Goal: Navigation & Orientation: Understand site structure

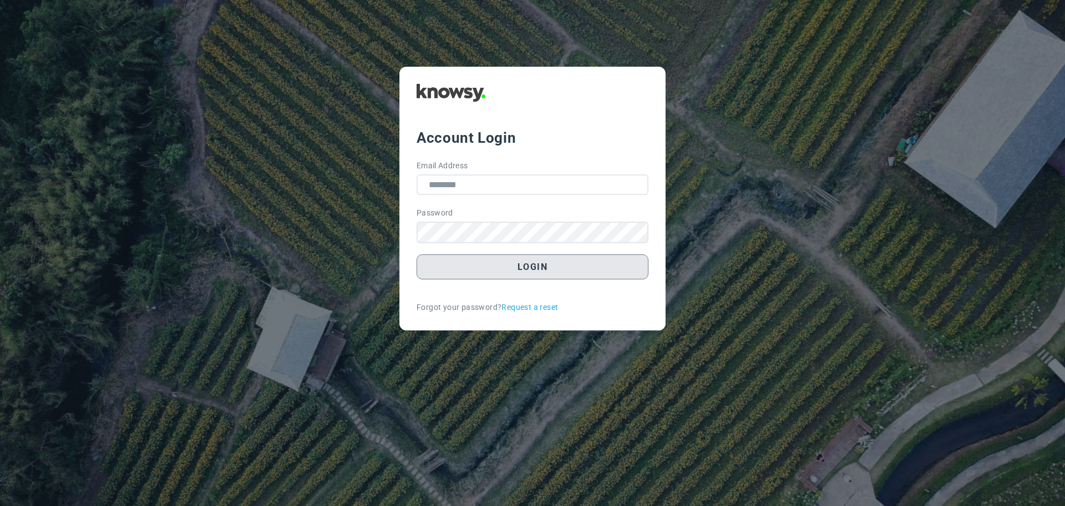
type input "**********"
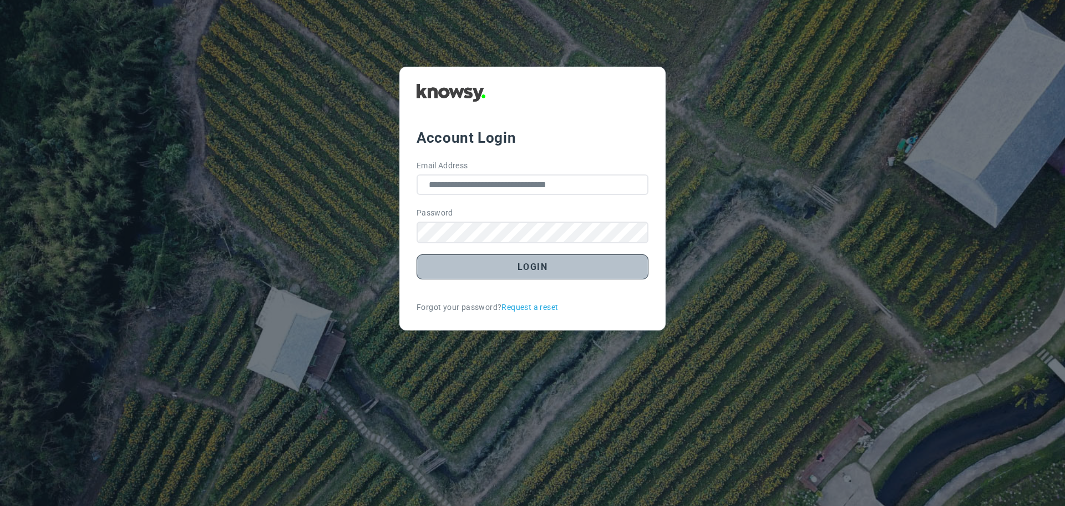
click at [552, 268] on button "Login" at bounding box center [533, 266] width 232 height 25
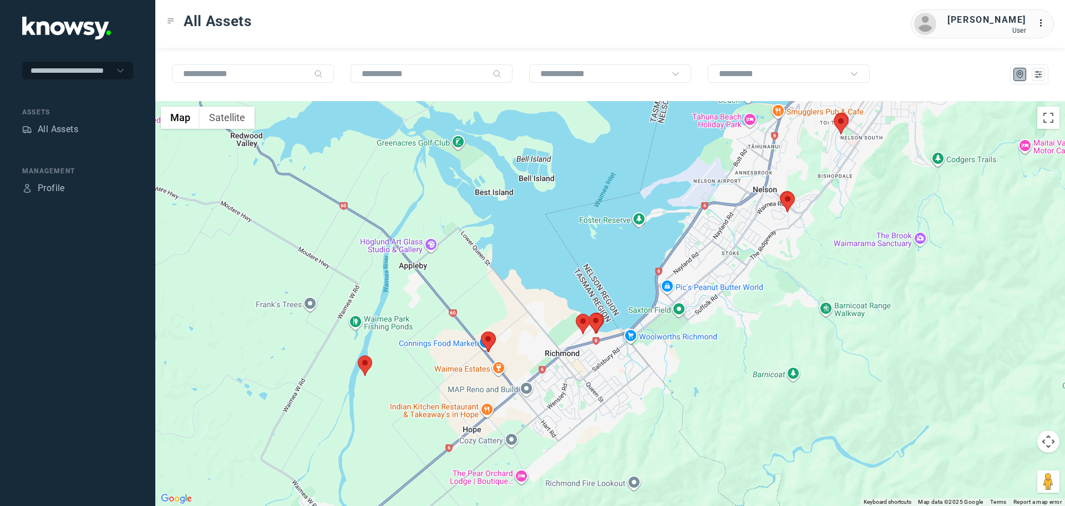
drag, startPoint x: 517, startPoint y: 389, endPoint x: 514, endPoint y: 349, distance: 40.1
click at [514, 349] on div at bounding box center [610, 303] width 910 height 405
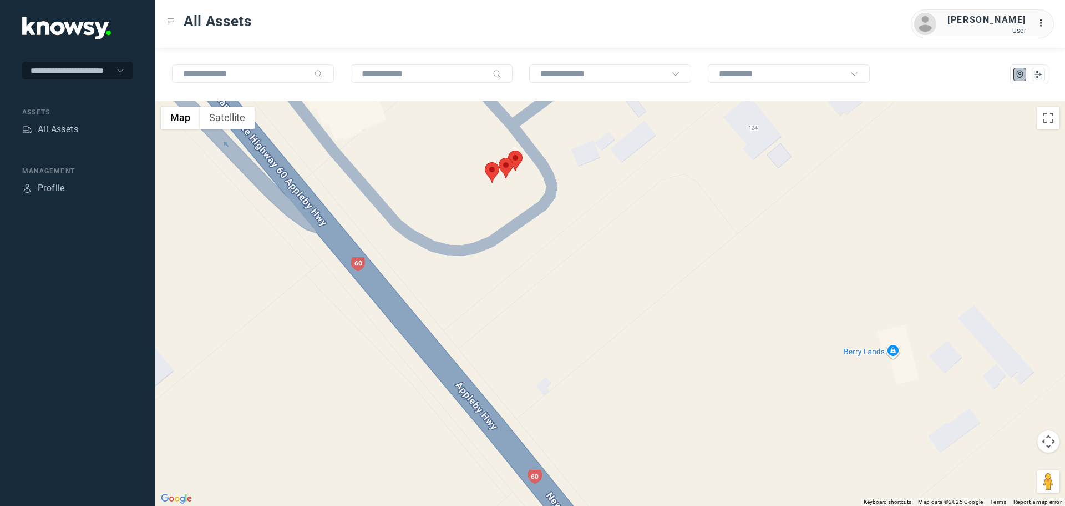
click at [485, 162] on area at bounding box center [485, 162] width 0 height 0
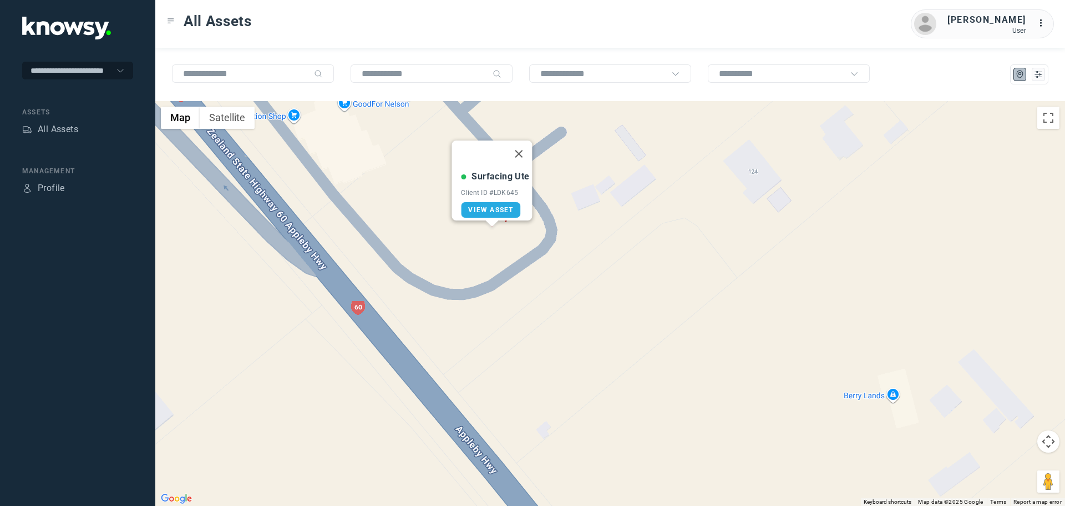
click at [521, 145] on button "Close" at bounding box center [519, 153] width 27 height 27
click at [499, 201] on area at bounding box center [499, 201] width 0 height 0
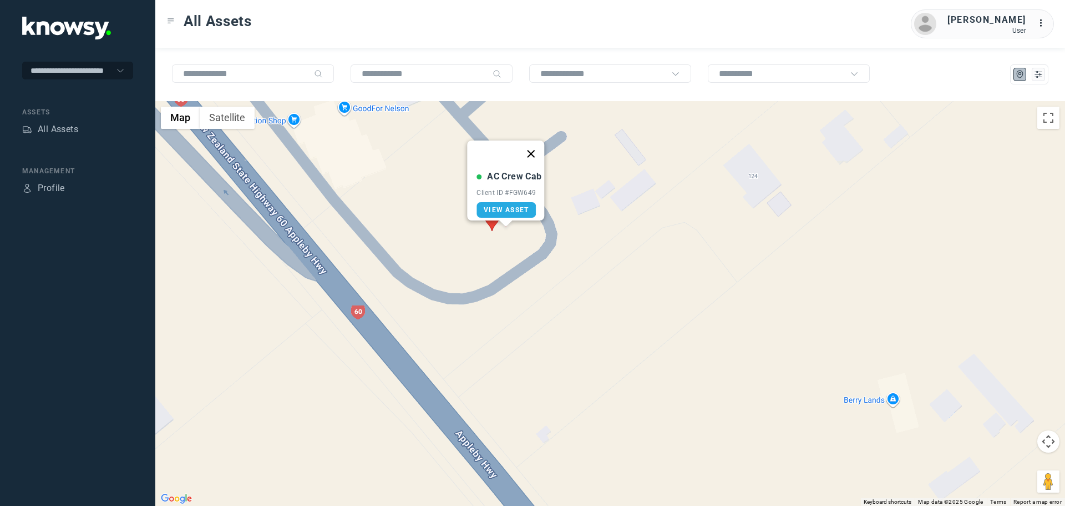
click at [535, 145] on button "Close" at bounding box center [531, 153] width 27 height 27
click at [508, 199] on area at bounding box center [508, 199] width 0 height 0
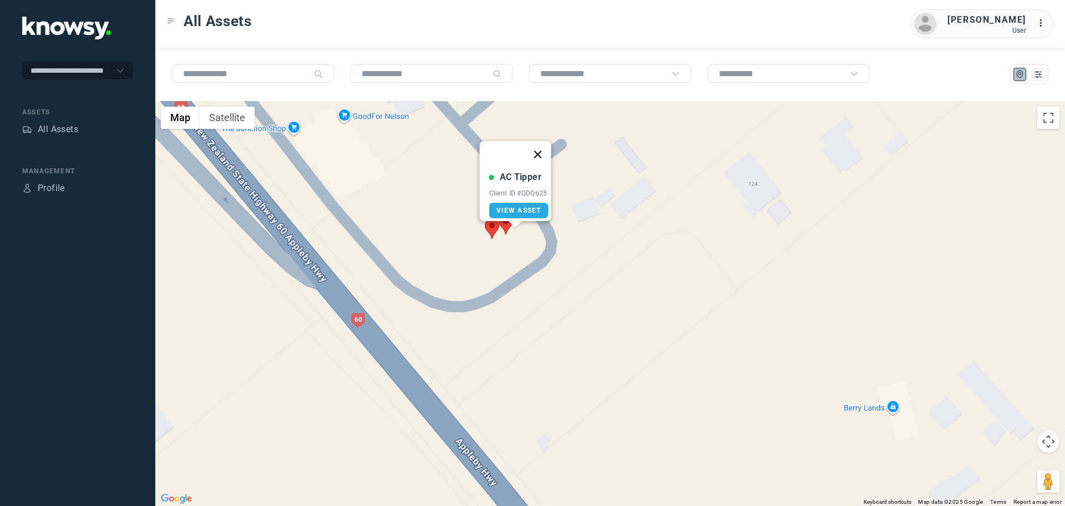
click at [540, 148] on button "Close" at bounding box center [538, 154] width 27 height 27
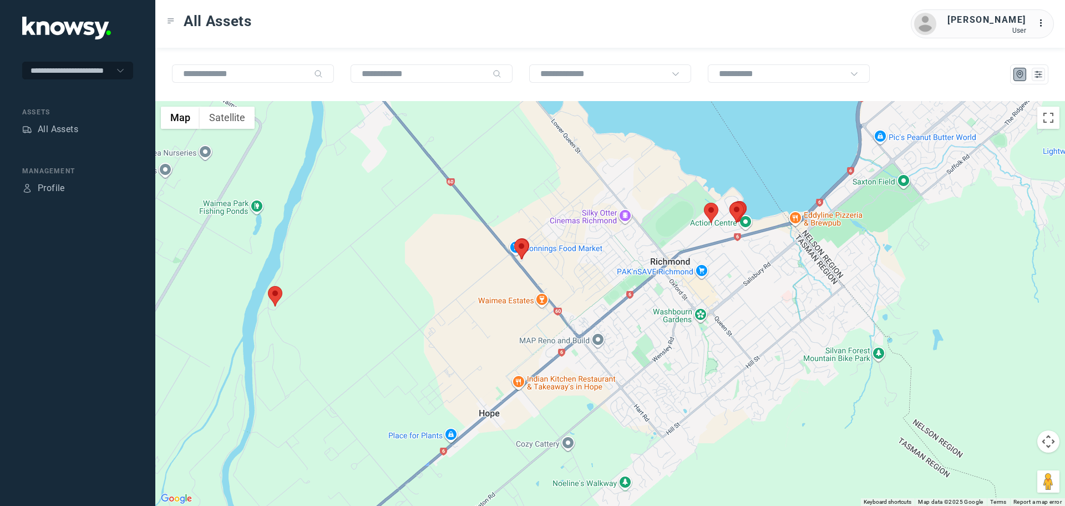
drag, startPoint x: 711, startPoint y: 176, endPoint x: 632, endPoint y: 271, distance: 122.9
click at [634, 270] on div at bounding box center [610, 303] width 910 height 405
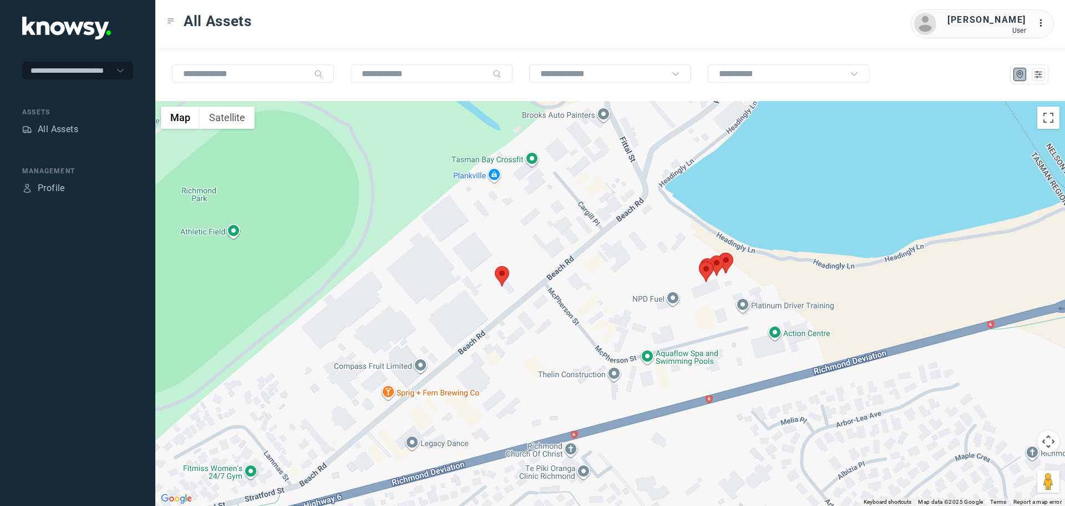
click at [495, 266] on area at bounding box center [495, 266] width 0 height 0
click at [532, 206] on button "Close" at bounding box center [527, 213] width 27 height 27
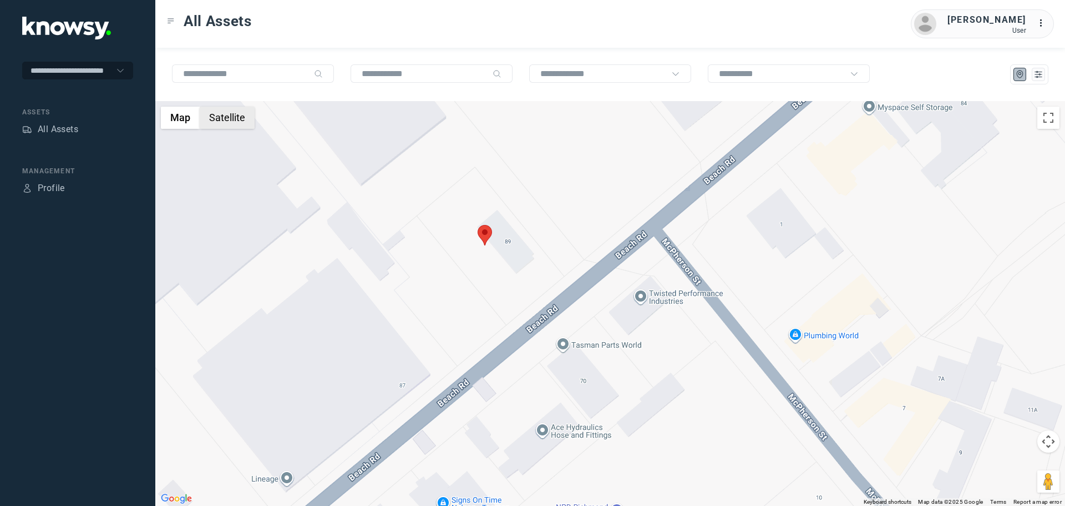
click at [246, 123] on button "Satellite" at bounding box center [227, 118] width 55 height 22
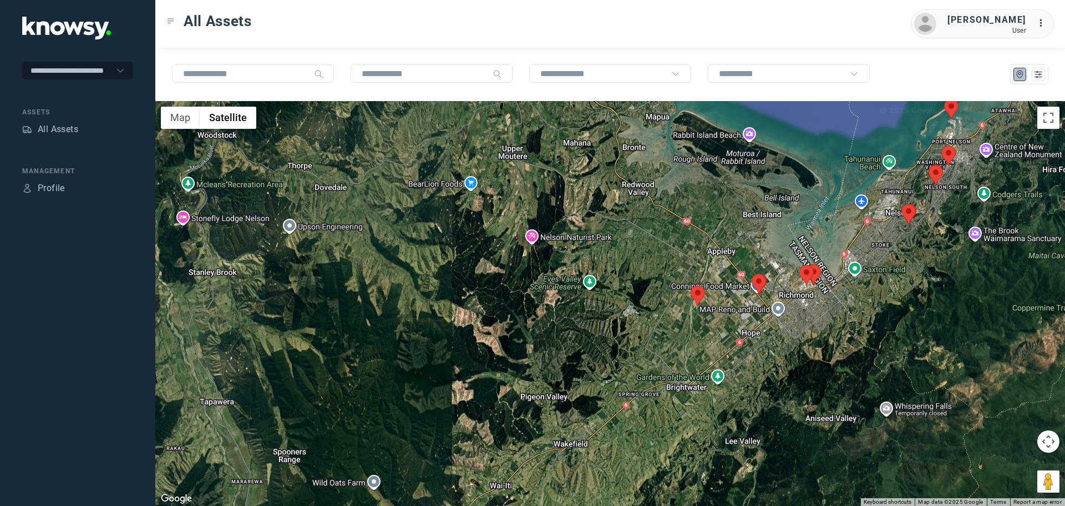
drag, startPoint x: 946, startPoint y: 233, endPoint x: 775, endPoint y: 335, distance: 198.9
click at [777, 335] on div at bounding box center [610, 303] width 910 height 405
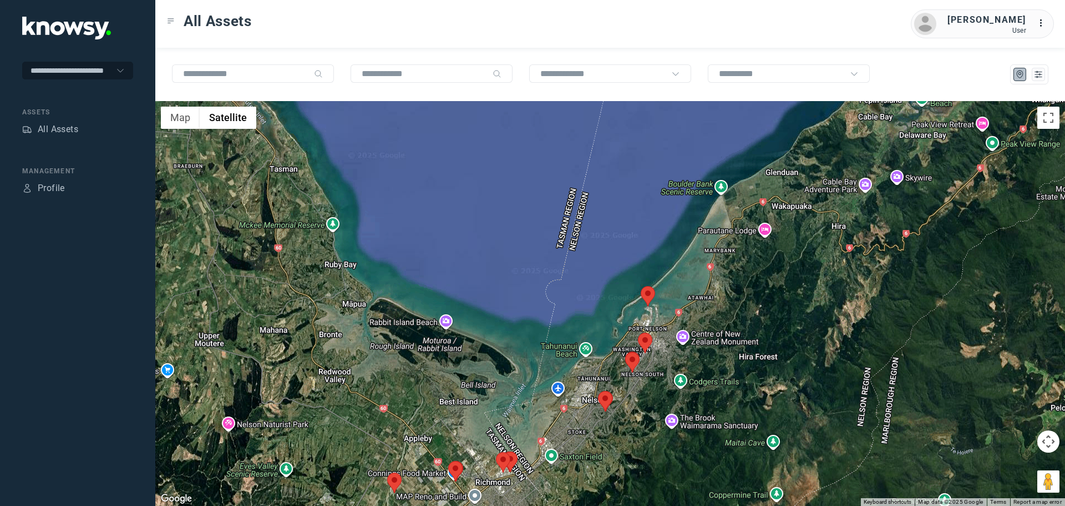
drag, startPoint x: 815, startPoint y: 240, endPoint x: 700, endPoint y: 309, distance: 133.4
click at [716, 307] on div at bounding box center [610, 303] width 910 height 405
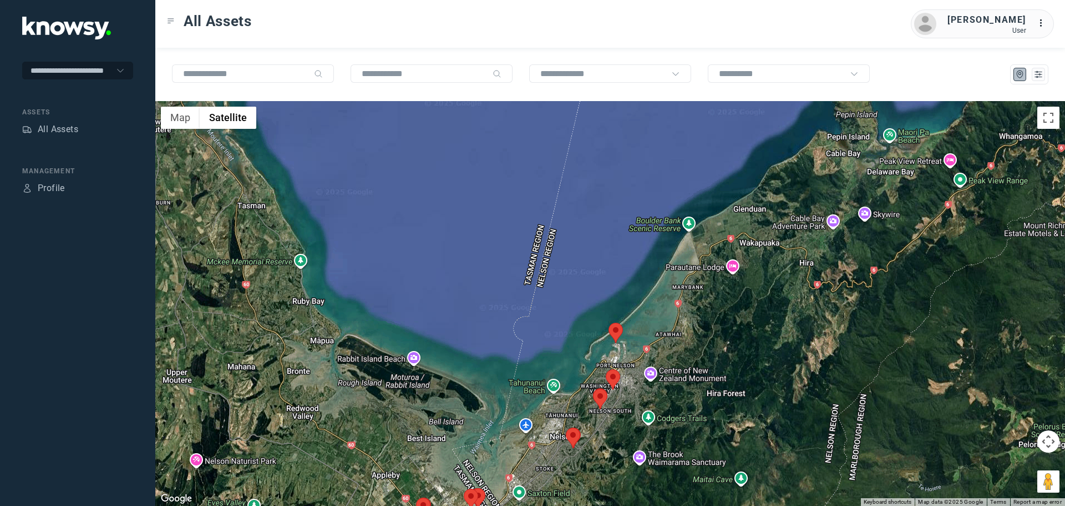
drag, startPoint x: 598, startPoint y: 354, endPoint x: 709, endPoint y: 305, distance: 121.5
click at [704, 307] on div at bounding box center [610, 303] width 910 height 405
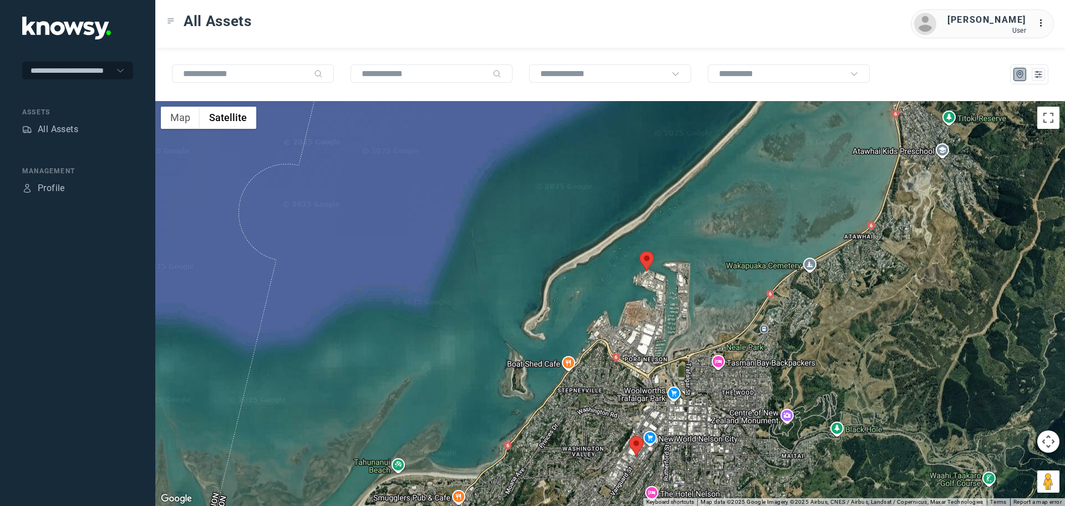
drag, startPoint x: 661, startPoint y: 427, endPoint x: 681, endPoint y: 326, distance: 103.0
click at [681, 326] on div at bounding box center [610, 303] width 910 height 405
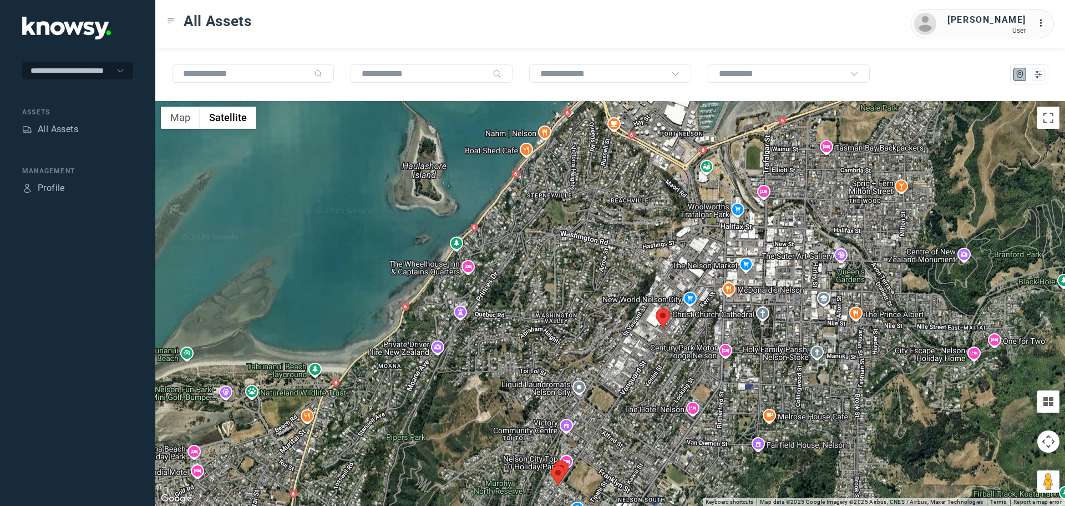
click at [656, 308] on area at bounding box center [656, 308] width 0 height 0
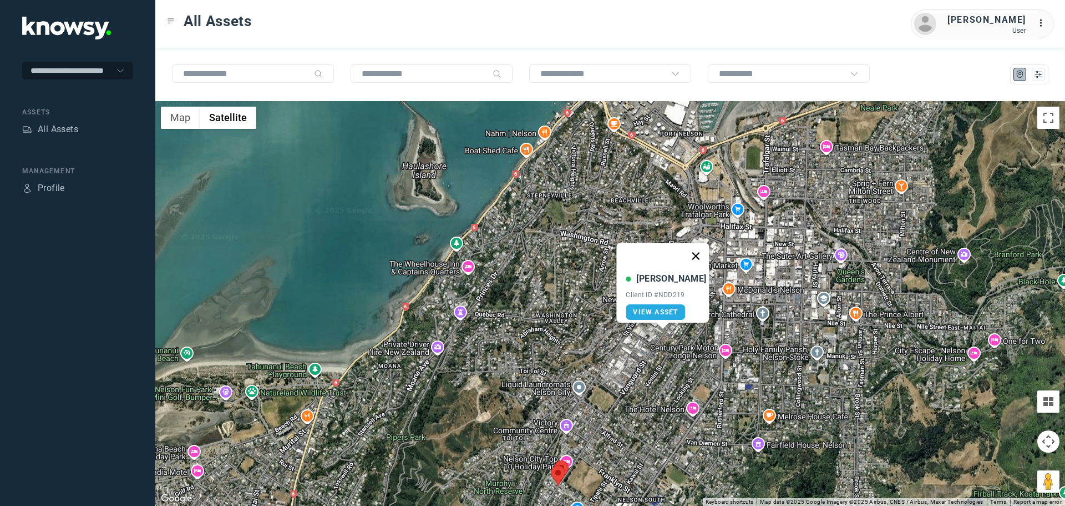
click at [693, 249] on button "Close" at bounding box center [696, 255] width 27 height 27
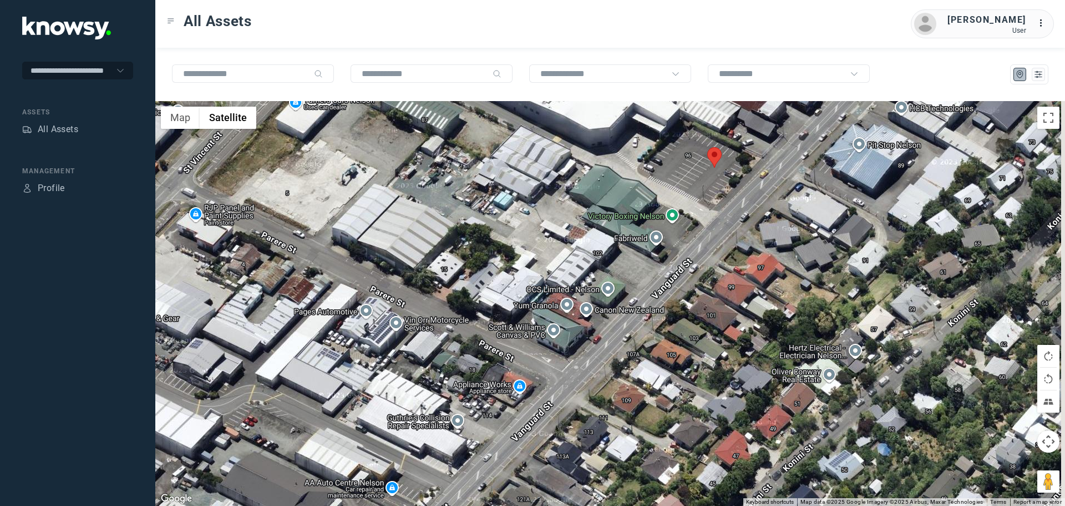
drag, startPoint x: 736, startPoint y: 168, endPoint x: 698, endPoint y: 316, distance: 152.9
click at [698, 316] on div "To navigate, press the arrow keys." at bounding box center [610, 303] width 910 height 405
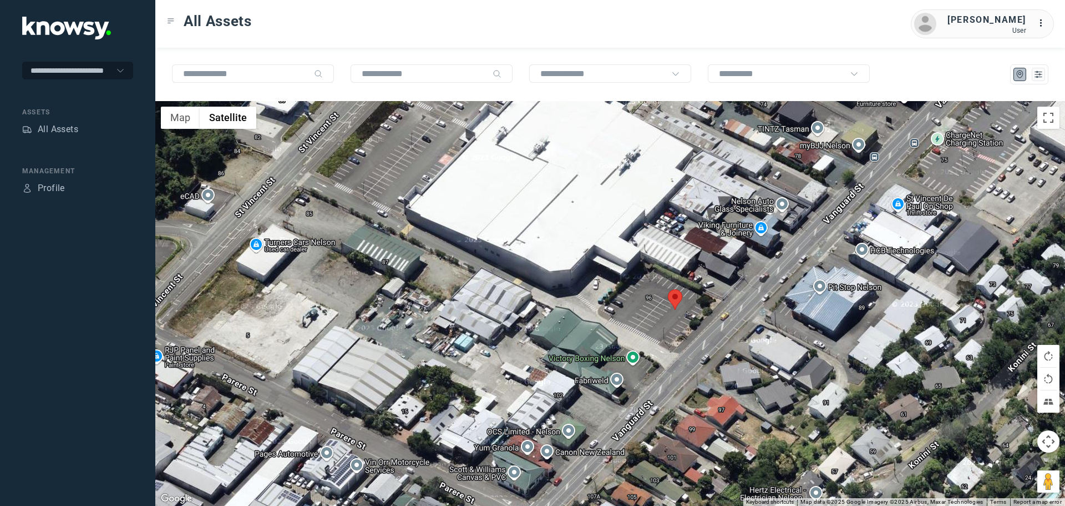
drag, startPoint x: 676, startPoint y: 287, endPoint x: 676, endPoint y: 306, distance: 19.4
click at [668, 289] on area at bounding box center [668, 289] width 0 height 0
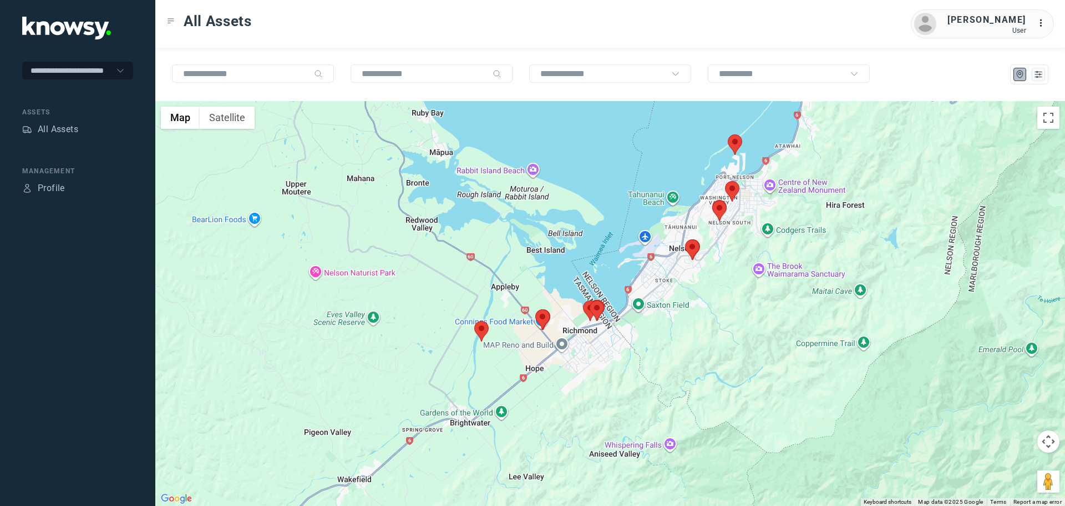
drag, startPoint x: 628, startPoint y: 383, endPoint x: 626, endPoint y: 327, distance: 56.6
click at [626, 327] on div at bounding box center [610, 303] width 910 height 405
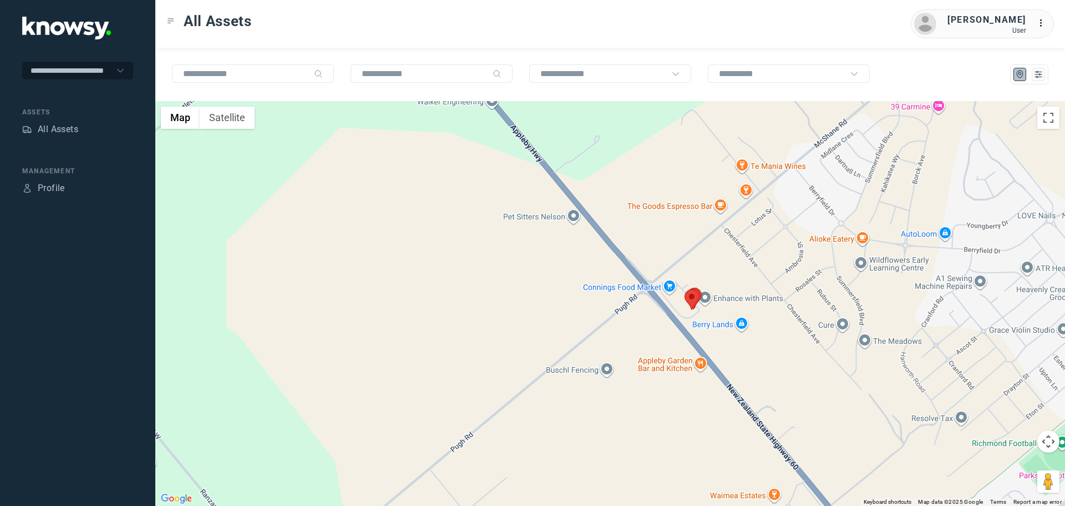
drag, startPoint x: 741, startPoint y: 364, endPoint x: 720, endPoint y: 305, distance: 63.0
click at [720, 305] on div at bounding box center [610, 303] width 910 height 405
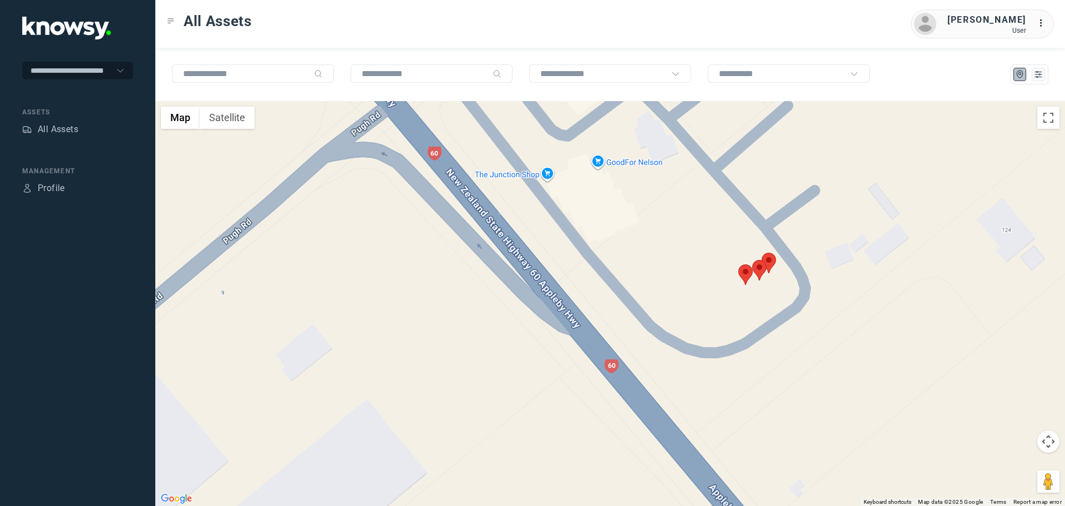
drag, startPoint x: 755, startPoint y: 274, endPoint x: 691, endPoint y: 313, distance: 74.2
click at [691, 313] on div at bounding box center [610, 303] width 910 height 405
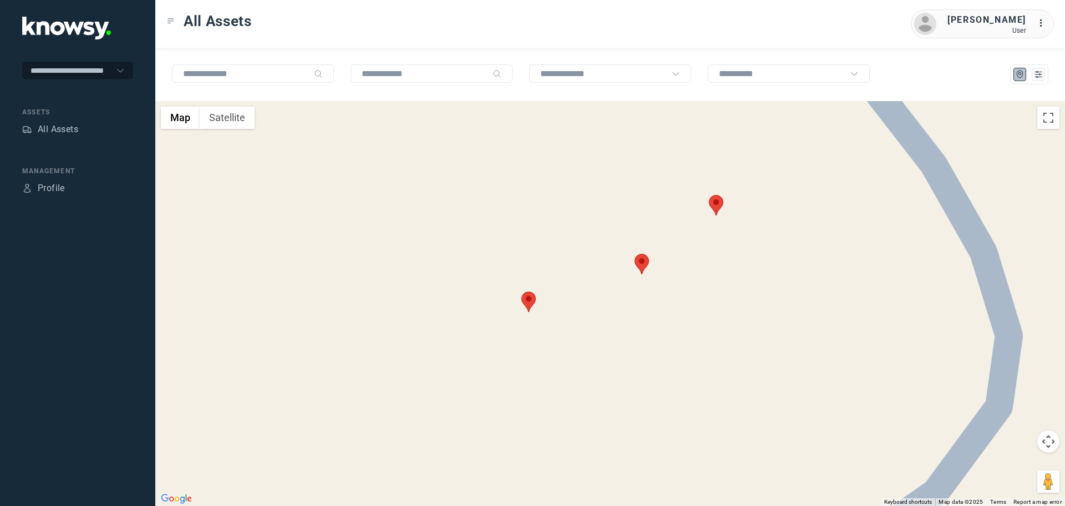
click at [709, 195] on area at bounding box center [709, 195] width 0 height 0
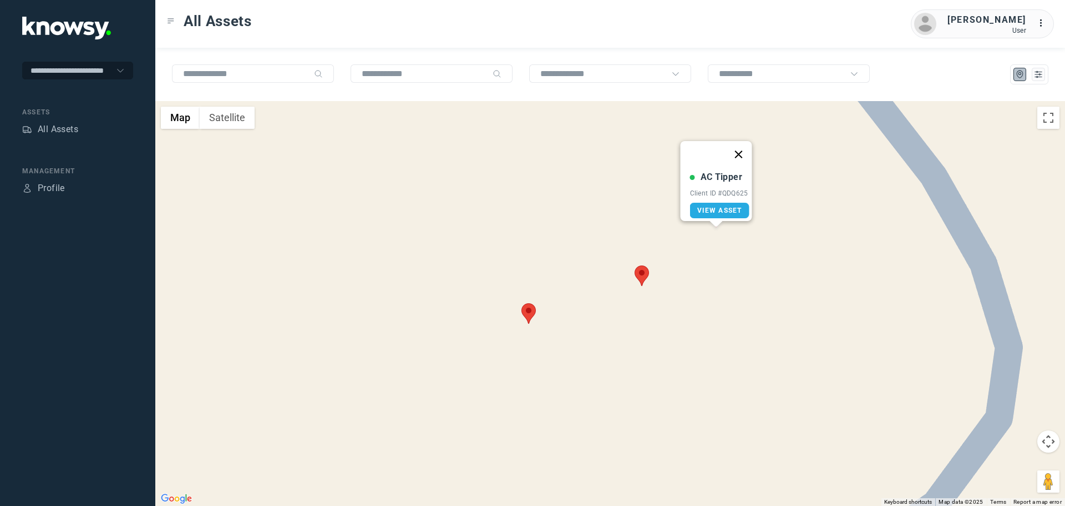
click at [747, 148] on button "Close" at bounding box center [739, 154] width 27 height 27
